Goal: Task Accomplishment & Management: Manage account settings

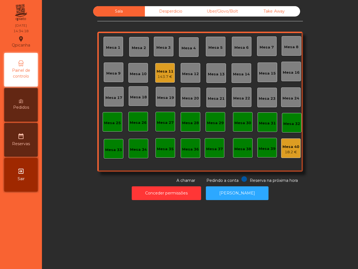
click at [160, 71] on div "Mesa 11" at bounding box center [165, 72] width 17 height 6
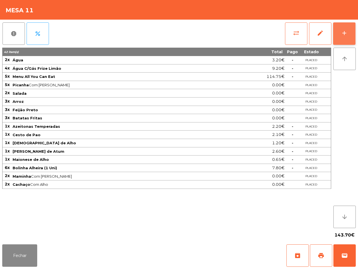
click at [341, 30] on div "add" at bounding box center [344, 33] width 7 height 7
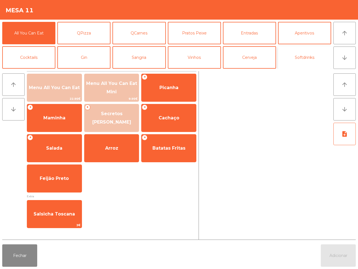
click at [296, 59] on button "Softdrinks" at bounding box center [304, 57] width 53 height 22
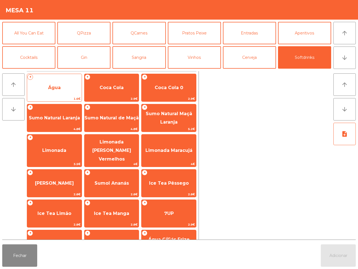
click at [61, 86] on span "Água" at bounding box center [54, 87] width 55 height 15
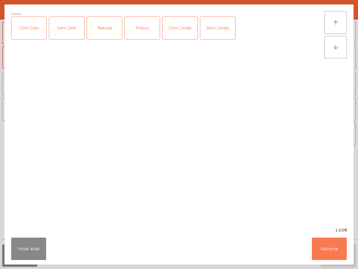
drag, startPoint x: 337, startPoint y: 250, endPoint x: 334, endPoint y: 248, distance: 3.8
click at [337, 251] on button "Adicionar" at bounding box center [329, 248] width 35 height 22
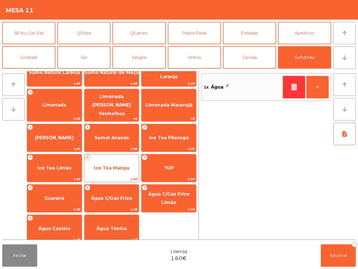
scroll to position [46, 0]
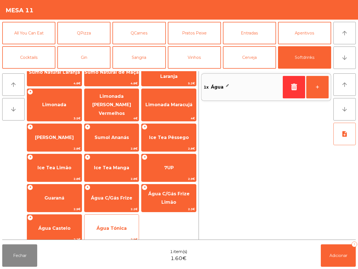
click at [99, 225] on span "Água Tónica" at bounding box center [112, 227] width 30 height 5
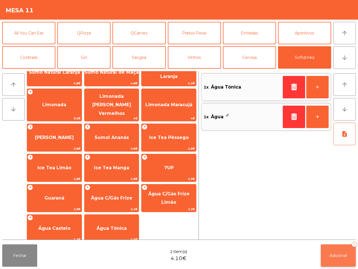
click at [339, 256] on span "Adicionar" at bounding box center [339, 255] width 18 height 5
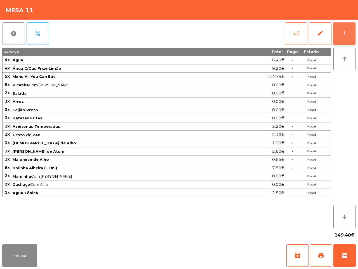
click at [341, 32] on button "add" at bounding box center [344, 33] width 22 height 22
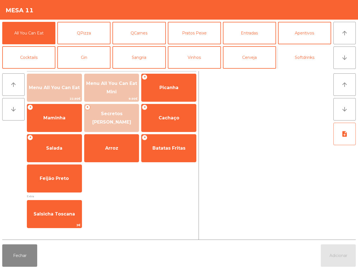
click at [286, 54] on button "Softdrinks" at bounding box center [304, 57] width 53 height 22
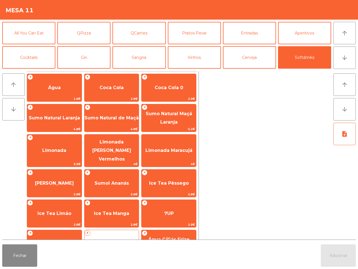
click at [122, 236] on span "Água C/Gás Frize" at bounding box center [112, 243] width 55 height 15
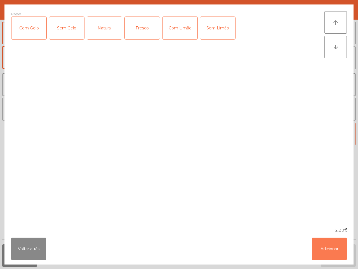
click at [319, 247] on button "Adicionar" at bounding box center [329, 248] width 35 height 22
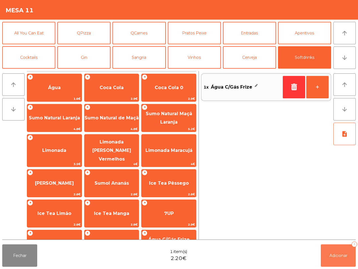
click at [334, 256] on span "Adicionar" at bounding box center [339, 255] width 18 height 5
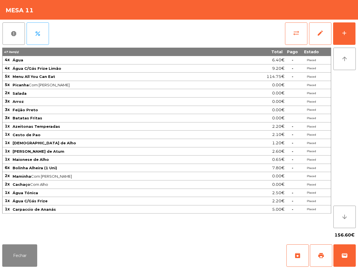
drag, startPoint x: 305, startPoint y: 234, endPoint x: 301, endPoint y: 181, distance: 53.6
click at [305, 232] on div "156.60€" at bounding box center [179, 235] width 354 height 14
click at [346, 35] on div "add" at bounding box center [344, 33] width 7 height 7
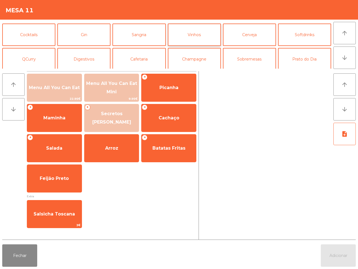
scroll to position [35, 0]
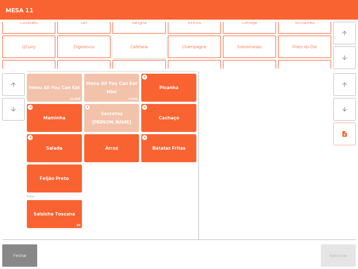
click at [128, 44] on button "Cafetaria" at bounding box center [139, 47] width 53 height 22
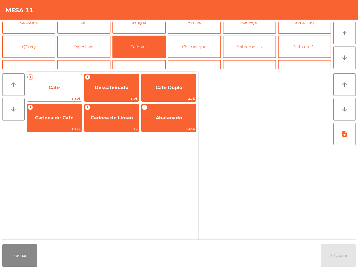
click at [58, 79] on div "+ Café 1.35€" at bounding box center [54, 88] width 55 height 28
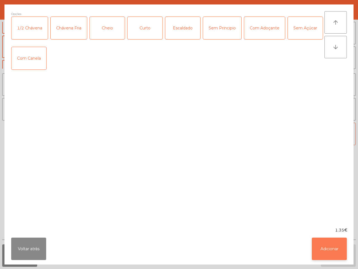
click at [334, 249] on button "Adicionar" at bounding box center [329, 248] width 35 height 22
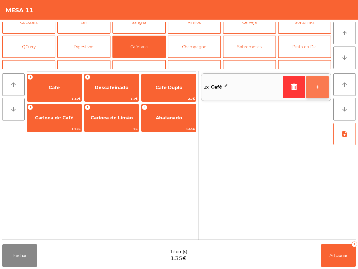
click at [321, 87] on button "+" at bounding box center [317, 87] width 22 height 22
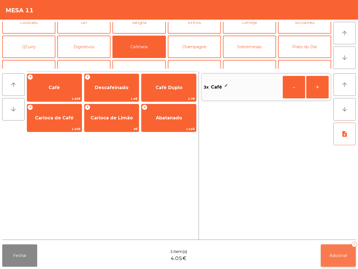
click at [337, 253] on span "Adicionar" at bounding box center [339, 255] width 18 height 5
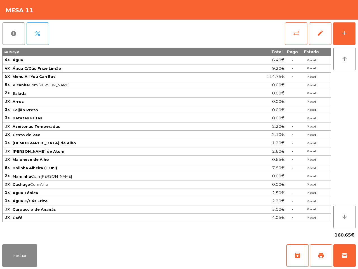
click at [315, 252] on app-table-orders "Mesa 11 report percent sync_alt edit add 50 item(s) Total Pago Estado 4x Água 6…" at bounding box center [179, 134] width 358 height 269
click at [339, 30] on button "add" at bounding box center [344, 33] width 22 height 22
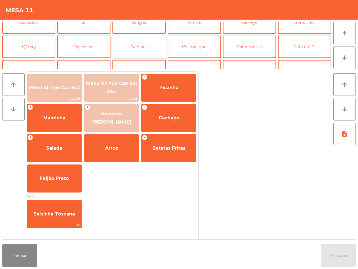
click at [132, 47] on button "Cafetaria" at bounding box center [139, 47] width 53 height 22
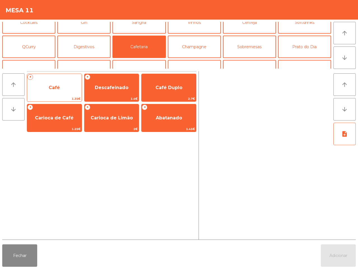
click at [52, 80] on span "Café" at bounding box center [54, 87] width 55 height 15
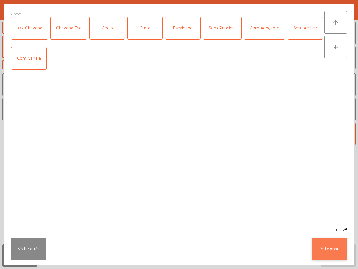
click at [319, 244] on button "Adicionar" at bounding box center [329, 248] width 35 height 22
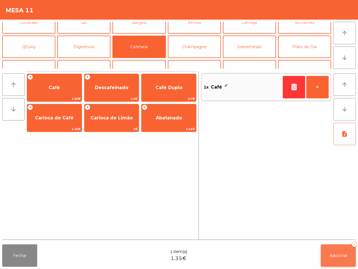
click at [348, 262] on button "Adicionar 1" at bounding box center [338, 255] width 35 height 22
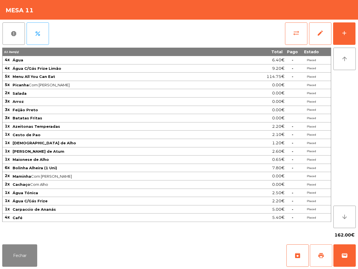
click at [317, 259] on button "print" at bounding box center [321, 255] width 22 height 22
drag, startPoint x: 273, startPoint y: 214, endPoint x: 243, endPoint y: 268, distance: 61.8
click at [245, 268] on app-table-orders "Mesa 11 report percent sync_alt edit add 51 item(s) Total Pago Estado 4x Água 6…" at bounding box center [179, 134] width 358 height 269
click at [300, 33] on button "sync_alt" at bounding box center [296, 33] width 22 height 22
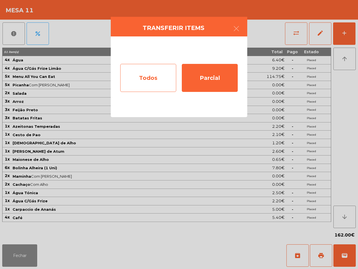
click at [162, 82] on div "Todos" at bounding box center [148, 78] width 56 height 28
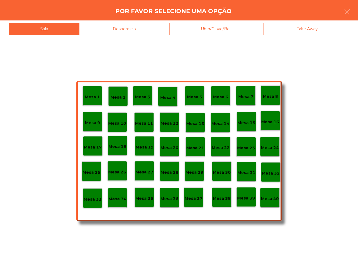
click at [270, 198] on p "Mesa 40" at bounding box center [270, 198] width 18 height 6
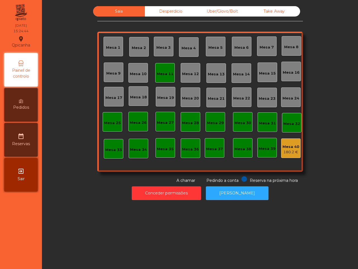
click at [162, 76] on div "Mesa 11" at bounding box center [165, 74] width 17 height 6
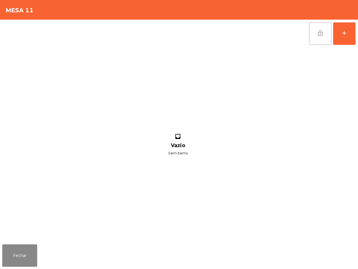
click at [318, 34] on span "lock_open" at bounding box center [320, 33] width 7 height 7
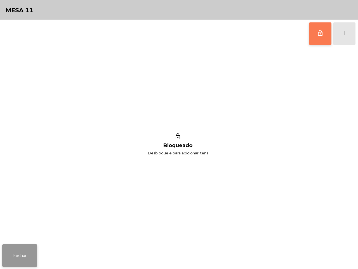
click at [20, 248] on button "Fechar" at bounding box center [19, 255] width 35 height 22
